Goal: Task Accomplishment & Management: Use online tool/utility

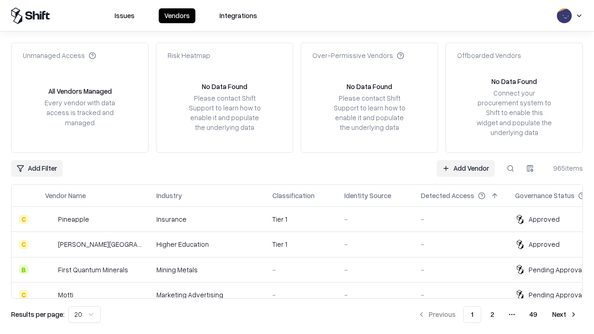
click at [465, 168] on link "Add Vendor" at bounding box center [466, 168] width 58 height 17
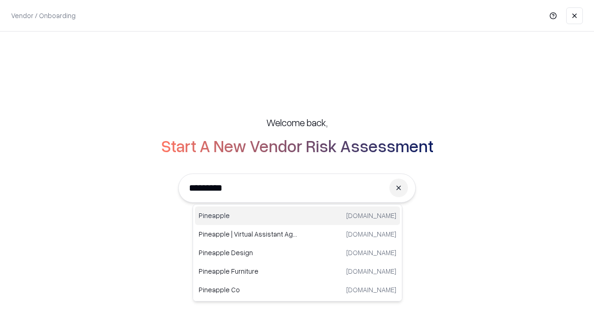
click at [297, 216] on div "Pineapple [DOMAIN_NAME]" at bounding box center [297, 215] width 205 height 19
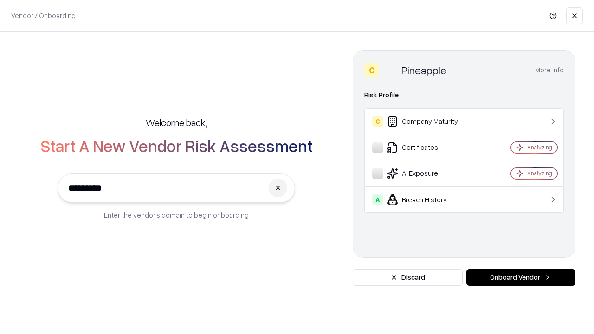
type input "*********"
click at [521, 277] on button "Onboard Vendor" at bounding box center [520, 277] width 109 height 17
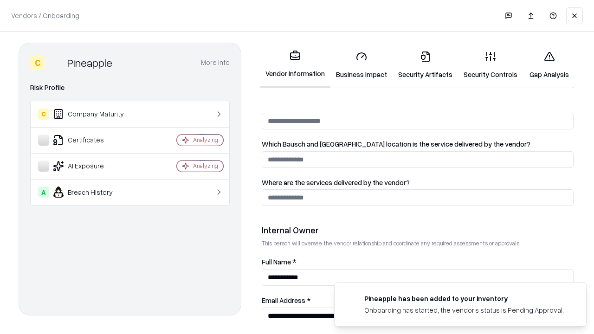
scroll to position [481, 0]
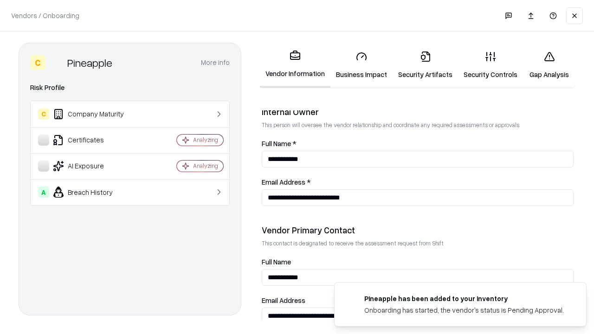
click at [425, 65] on link "Security Artifacts" at bounding box center [425, 65] width 65 height 43
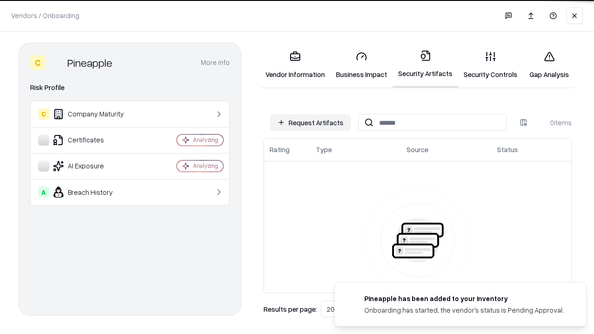
click at [310, 122] on button "Request Artifacts" at bounding box center [310, 122] width 81 height 17
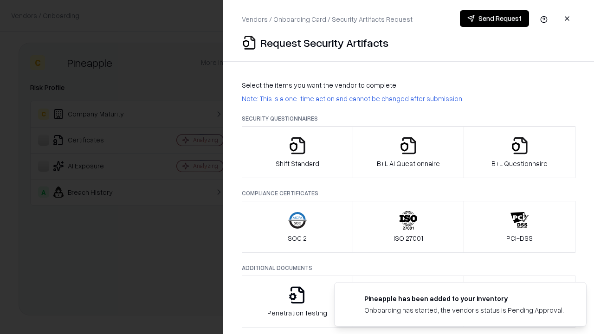
click at [519, 152] on icon "button" at bounding box center [519, 145] width 19 height 19
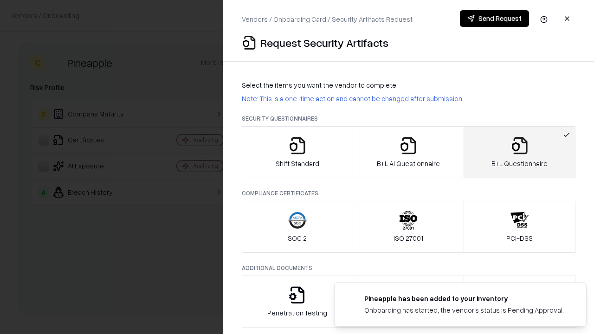
click at [408, 152] on icon "button" at bounding box center [408, 145] width 19 height 19
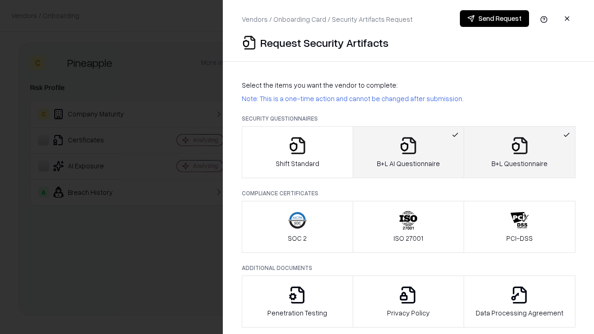
click at [494, 19] on button "Send Request" at bounding box center [494, 18] width 69 height 17
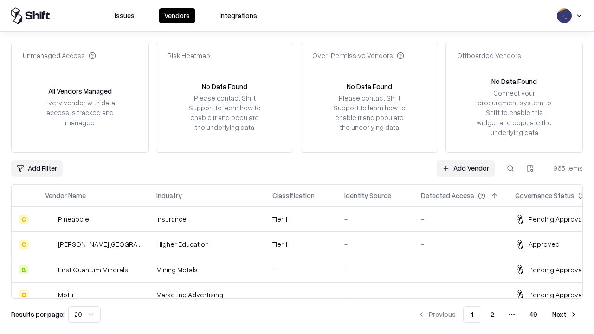
click at [465, 168] on link "Add Vendor" at bounding box center [466, 168] width 58 height 17
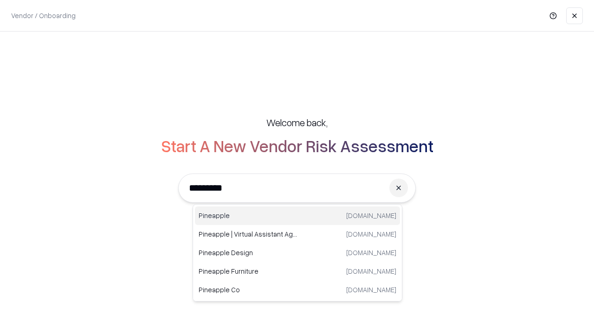
click at [297, 216] on div "Pineapple [DOMAIN_NAME]" at bounding box center [297, 215] width 205 height 19
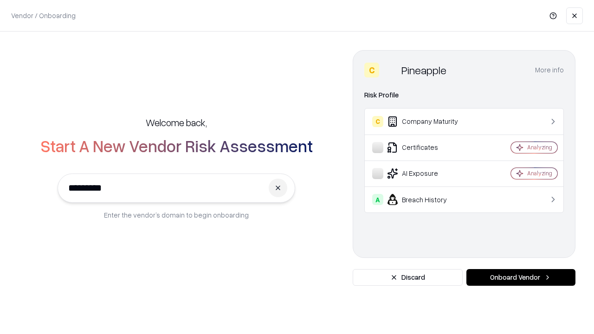
type input "*********"
click at [521, 277] on button "Onboard Vendor" at bounding box center [520, 277] width 109 height 17
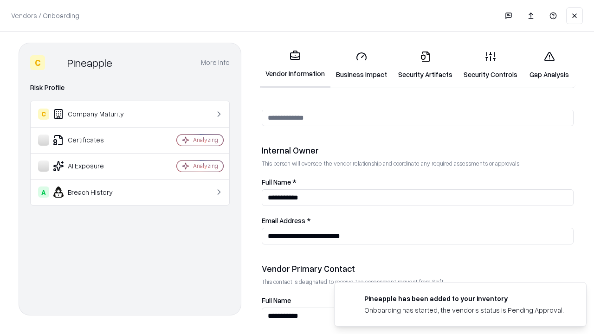
scroll to position [481, 0]
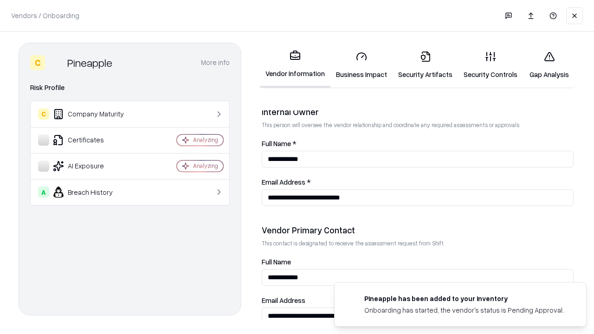
click at [549, 65] on link "Gap Analysis" at bounding box center [549, 65] width 52 height 43
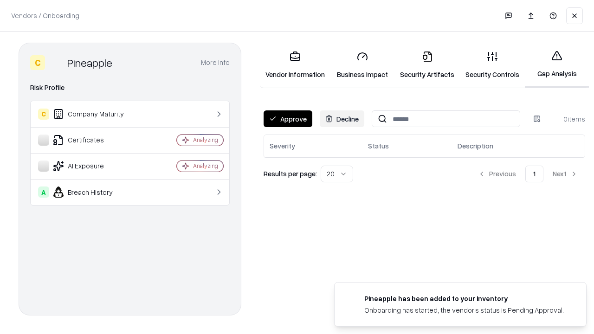
click at [288, 119] on button "Approve" at bounding box center [288, 118] width 49 height 17
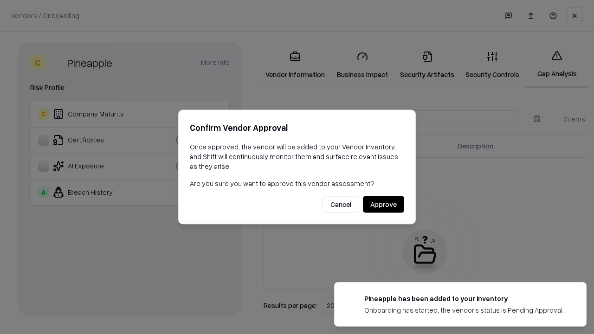
click at [383, 204] on button "Approve" at bounding box center [383, 204] width 41 height 17
